Goal: Register for event/course

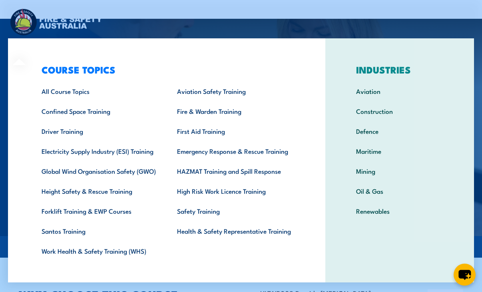
click at [24, 49] on div "COURSE TOPICS All Course Topics Aviation Safety Training Confined Space Trainin…" at bounding box center [167, 164] width 318 height 253
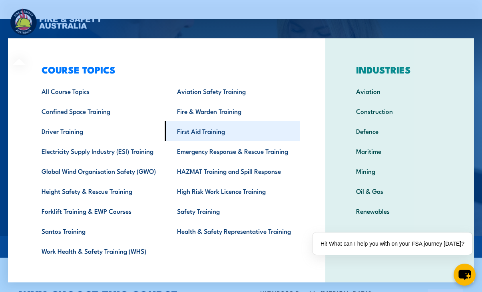
click at [192, 131] on link "First Aid Training" at bounding box center [233, 131] width 136 height 20
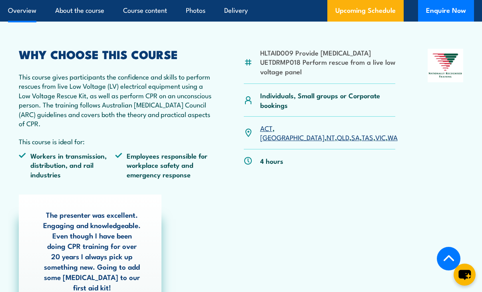
scroll to position [280, 0]
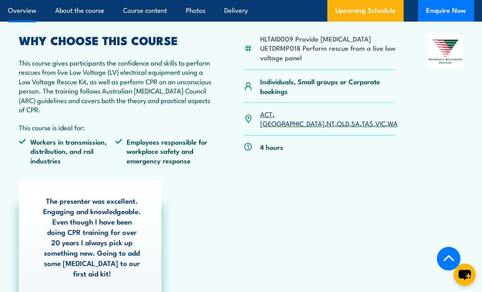
click at [352, 123] on link "SA" at bounding box center [356, 123] width 8 height 10
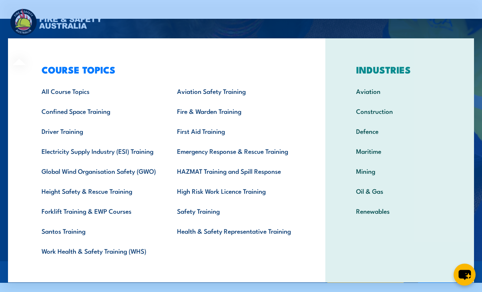
click at [162, 30] on div "Courses Course Calendar Emergency Response Services Services Overview Emergency…" at bounding box center [241, 32] width 466 height 51
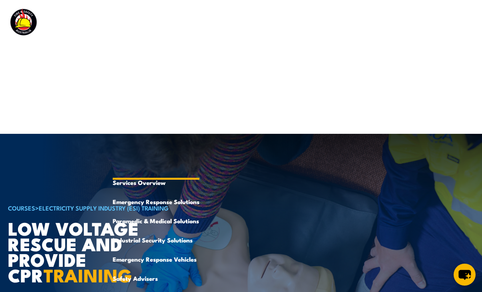
click at [170, 52] on link "Emergency Response Services" at bounding box center [156, 106] width 87 height 134
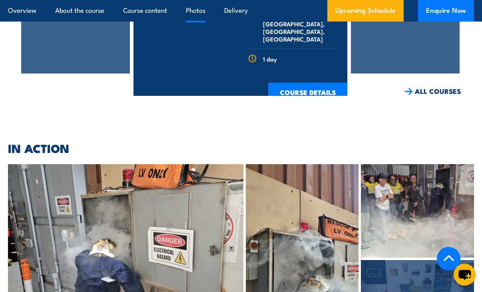
scroll to position [1913, 0]
